Goal: Transaction & Acquisition: Purchase product/service

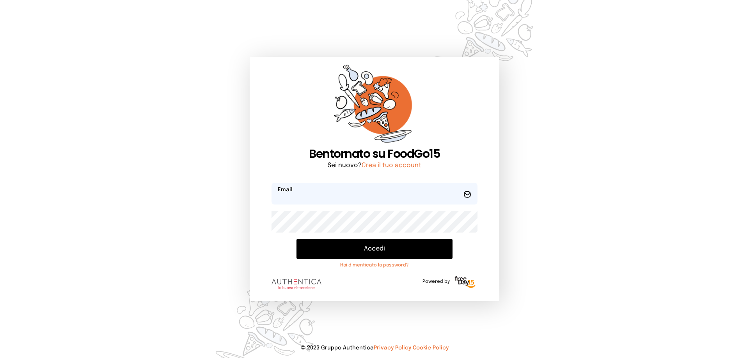
type input "**********"
click at [352, 252] on button "Accedi" at bounding box center [374, 249] width 156 height 20
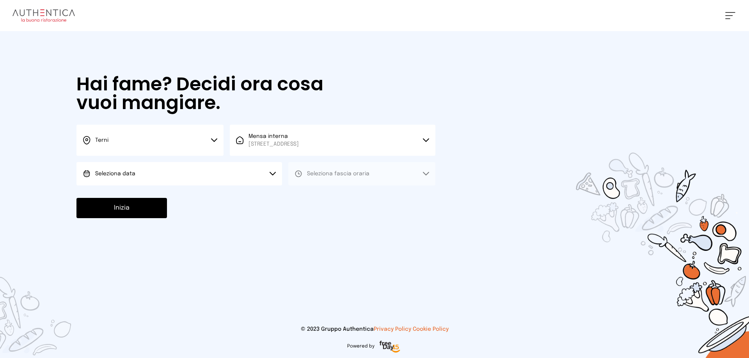
click at [168, 173] on button "Seleziona data" at bounding box center [178, 173] width 205 height 23
click at [176, 191] on li "[DATE], [DATE]" at bounding box center [178, 196] width 205 height 20
click at [315, 179] on button "Seleziona fascia oraria" at bounding box center [361, 173] width 147 height 23
click at [320, 197] on span "Pranzo" at bounding box center [316, 196] width 19 height 8
click at [142, 208] on button "Inizia" at bounding box center [121, 208] width 90 height 20
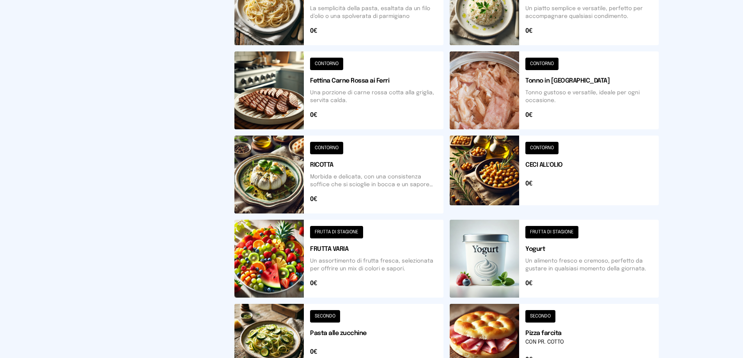
scroll to position [280, 0]
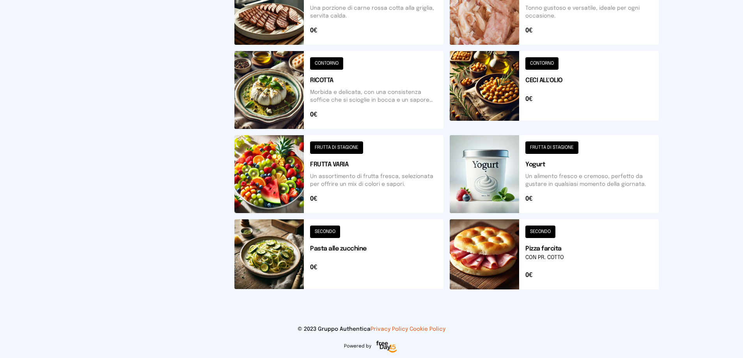
click at [286, 172] on button at bounding box center [338, 174] width 209 height 78
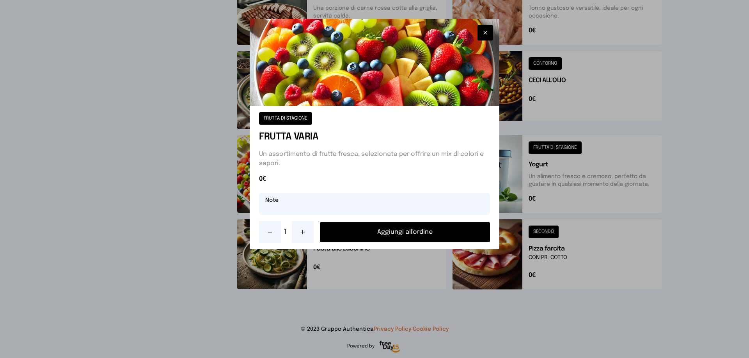
click at [282, 205] on input "text" at bounding box center [374, 204] width 231 height 22
type input "**********"
click at [308, 235] on button at bounding box center [303, 232] width 22 height 22
click at [410, 233] on button "Aggiungi all'ordine" at bounding box center [405, 232] width 170 height 20
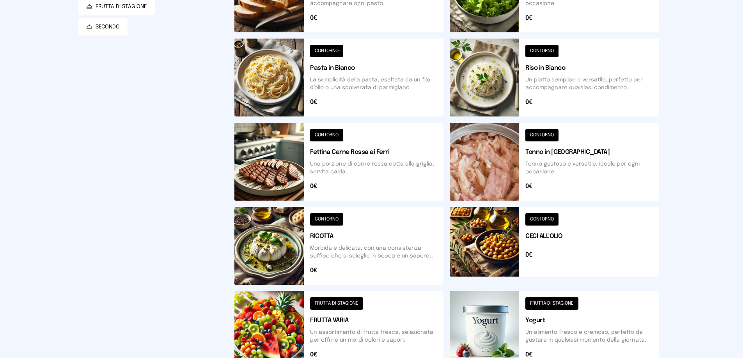
scroll to position [241, 0]
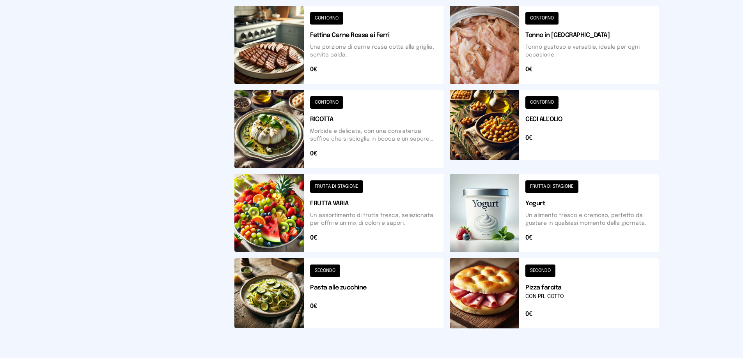
click at [492, 137] on button at bounding box center [554, 129] width 209 height 78
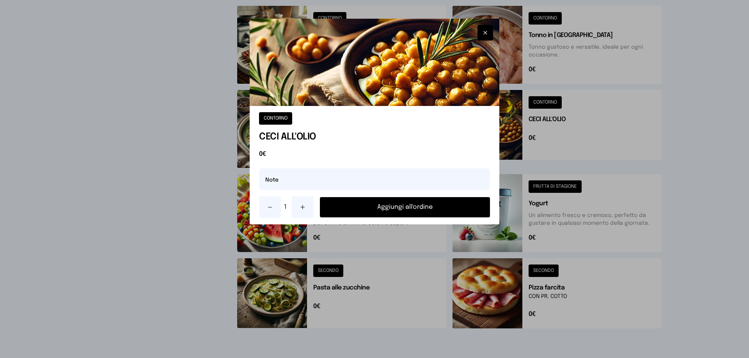
click at [426, 208] on button "Aggiungi all'ordine" at bounding box center [405, 207] width 170 height 20
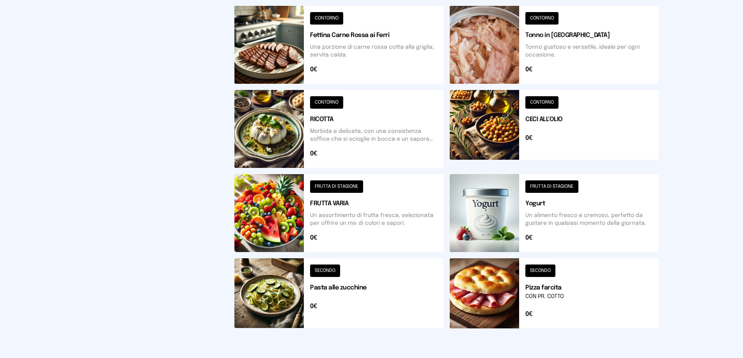
click at [489, 295] on button at bounding box center [554, 293] width 209 height 70
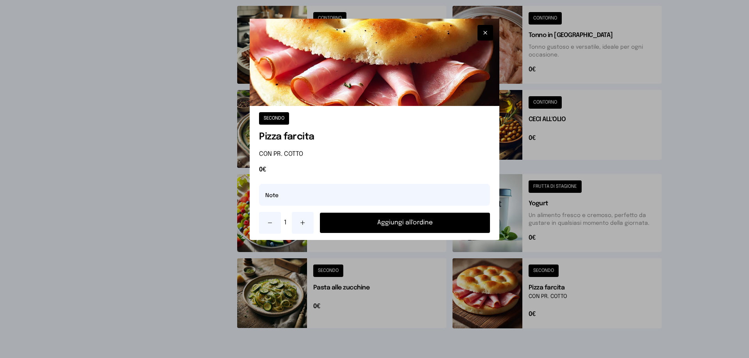
click at [448, 222] on button "Aggiungi all'ordine" at bounding box center [405, 223] width 170 height 20
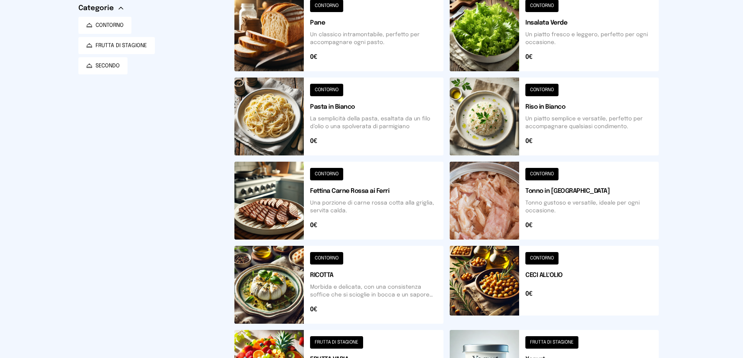
scroll to position [7, 0]
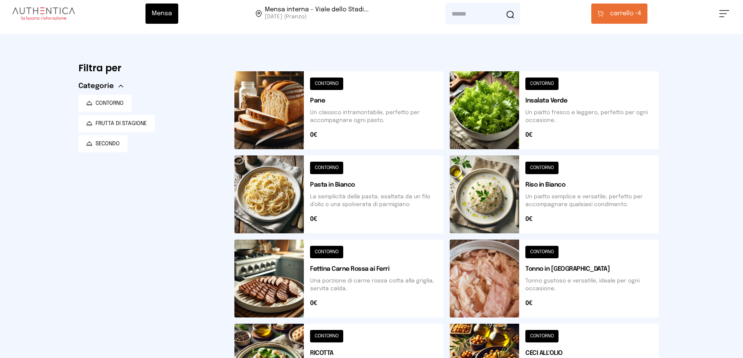
click at [488, 108] on button at bounding box center [554, 110] width 209 height 78
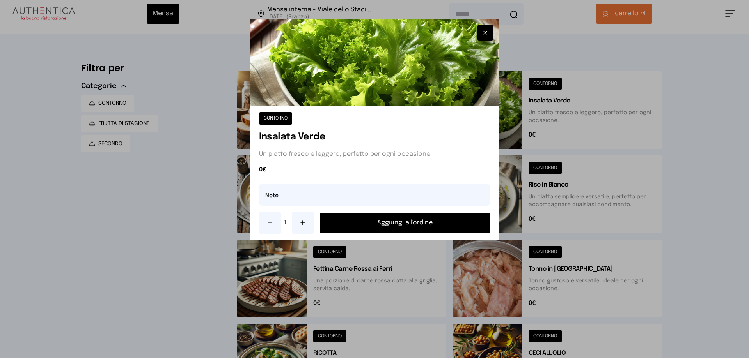
click at [427, 221] on button "Aggiungi all'ordine" at bounding box center [405, 223] width 170 height 20
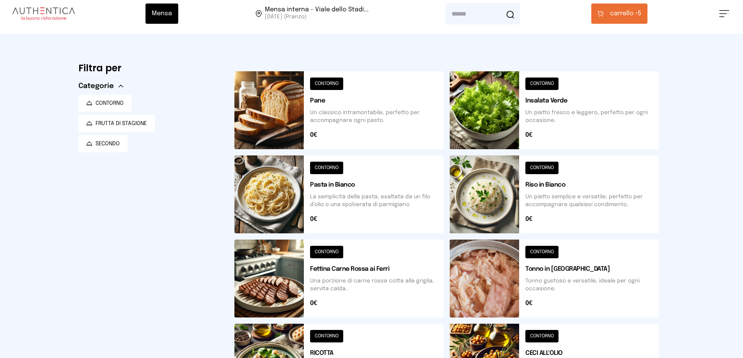
click at [623, 13] on span "carrello •" at bounding box center [624, 13] width 28 height 9
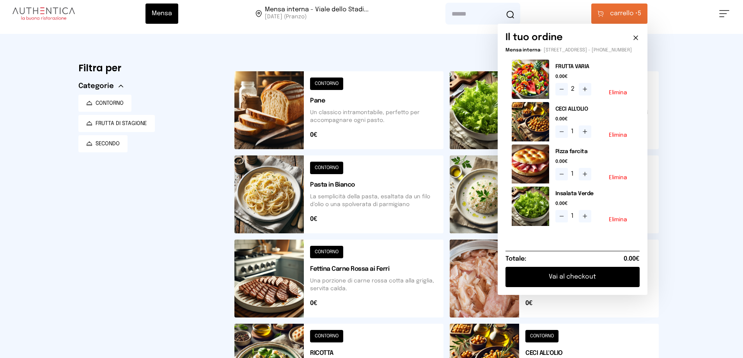
click at [616, 138] on button "Elimina" at bounding box center [618, 135] width 18 height 5
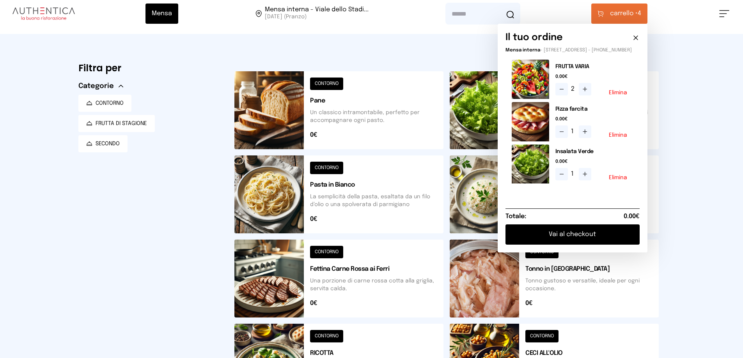
click at [579, 242] on button "Vai al checkout" at bounding box center [572, 235] width 134 height 20
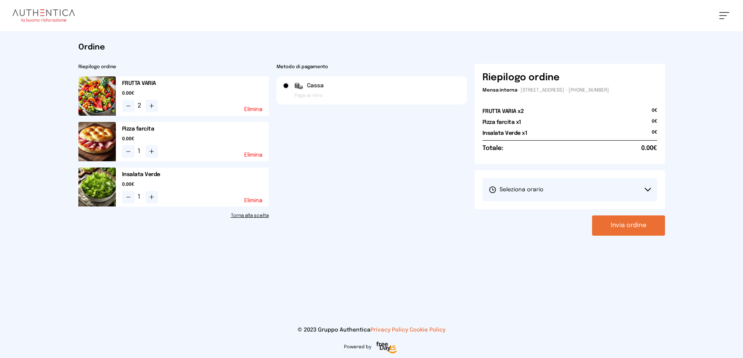
click at [535, 191] on span "Seleziona orario" at bounding box center [516, 190] width 55 height 8
click at [536, 211] on span "1° Turno (13:00 - 15:00)" at bounding box center [518, 212] width 59 height 8
click at [626, 227] on button "Invia ordine" at bounding box center [628, 226] width 73 height 20
